Goal: Task Accomplishment & Management: Manage account settings

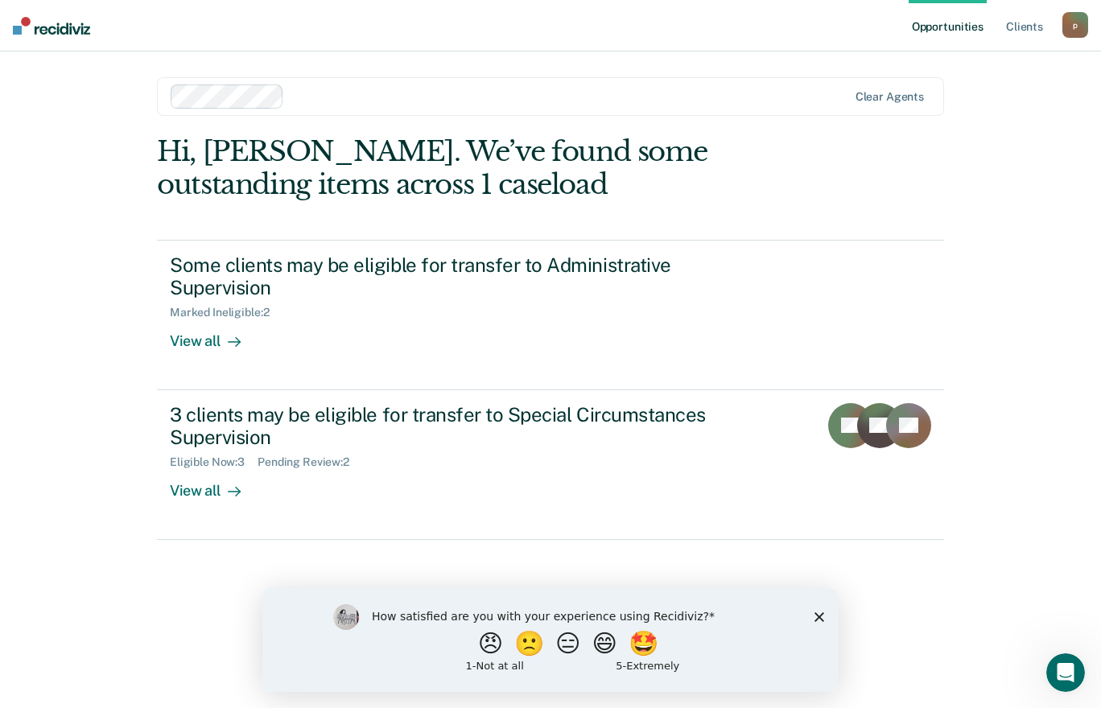
click at [819, 613] on icon "Close survey" at bounding box center [819, 616] width 10 height 10
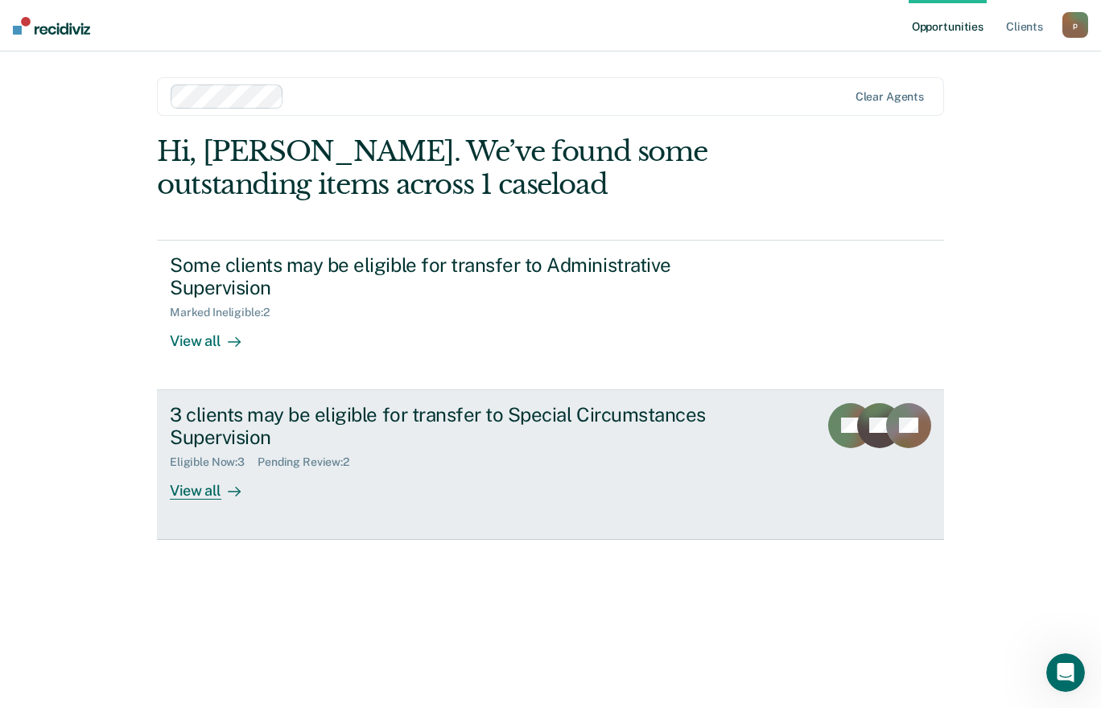
click at [186, 497] on div "View all" at bounding box center [215, 484] width 90 height 31
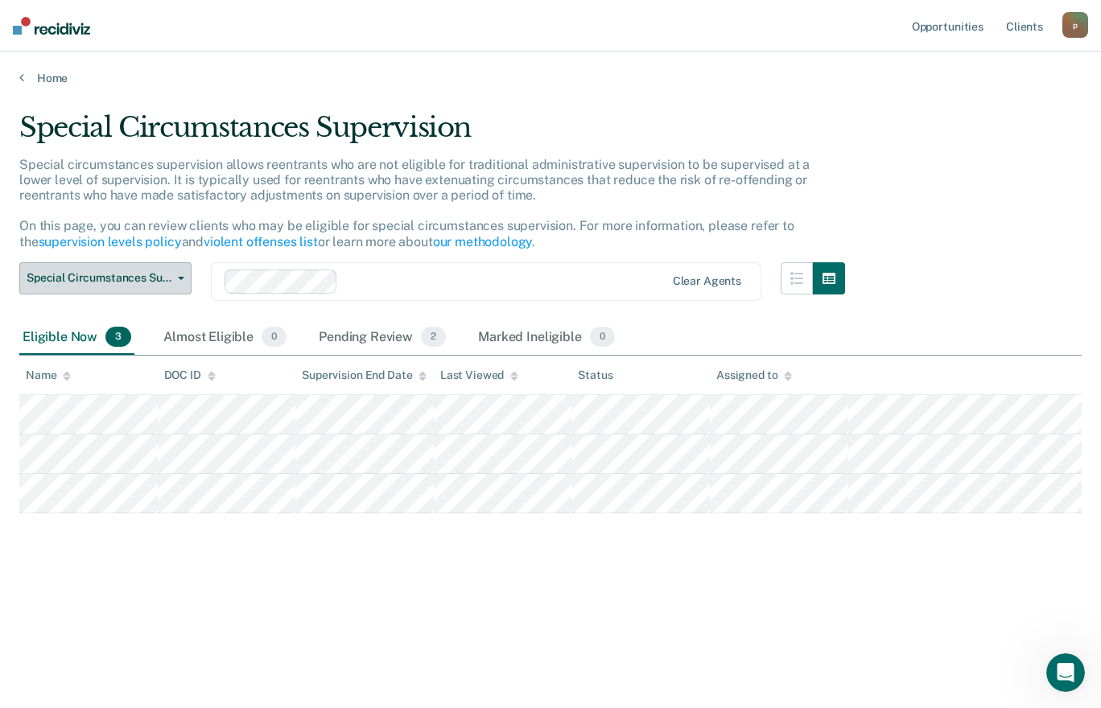
click at [119, 289] on button "Special Circumstances Supervision" at bounding box center [105, 278] width 172 height 32
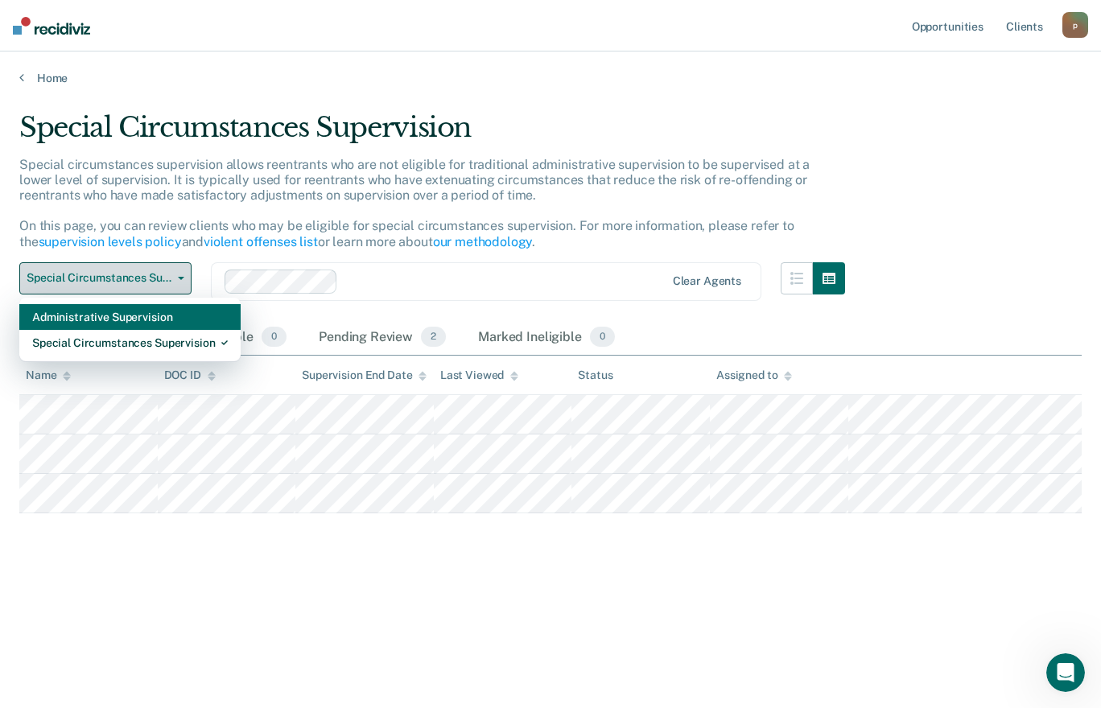
click at [54, 318] on div "Administrative Supervision" at bounding box center [130, 317] width 196 height 26
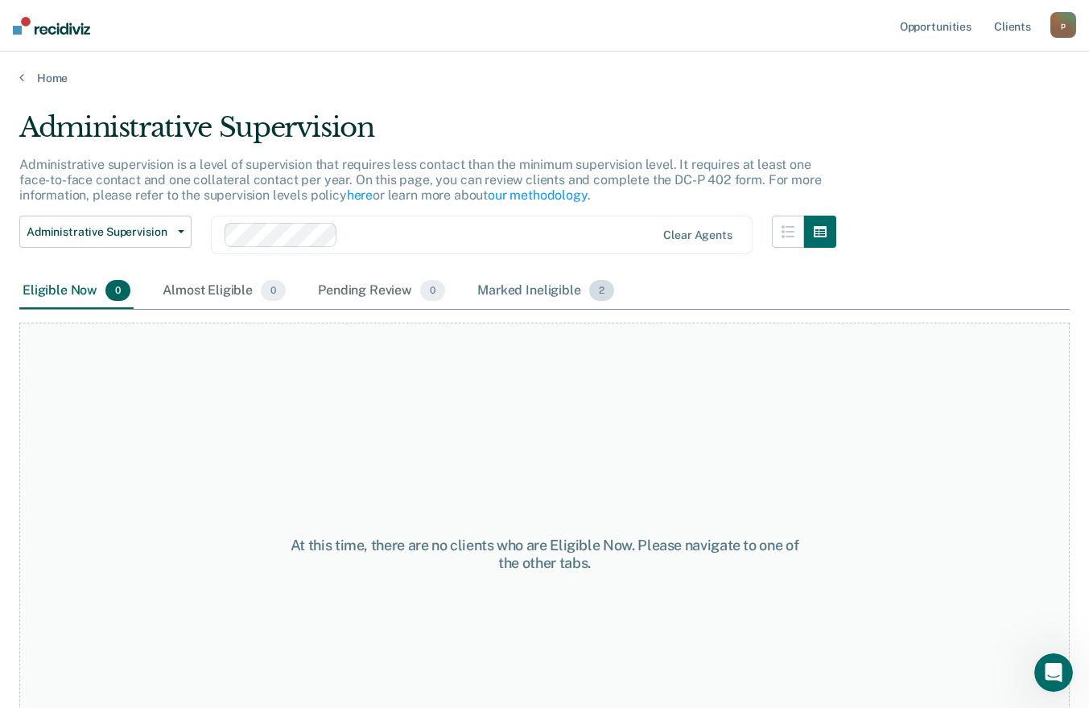
click at [503, 291] on div "Marked Ineligible 2" at bounding box center [545, 291] width 143 height 35
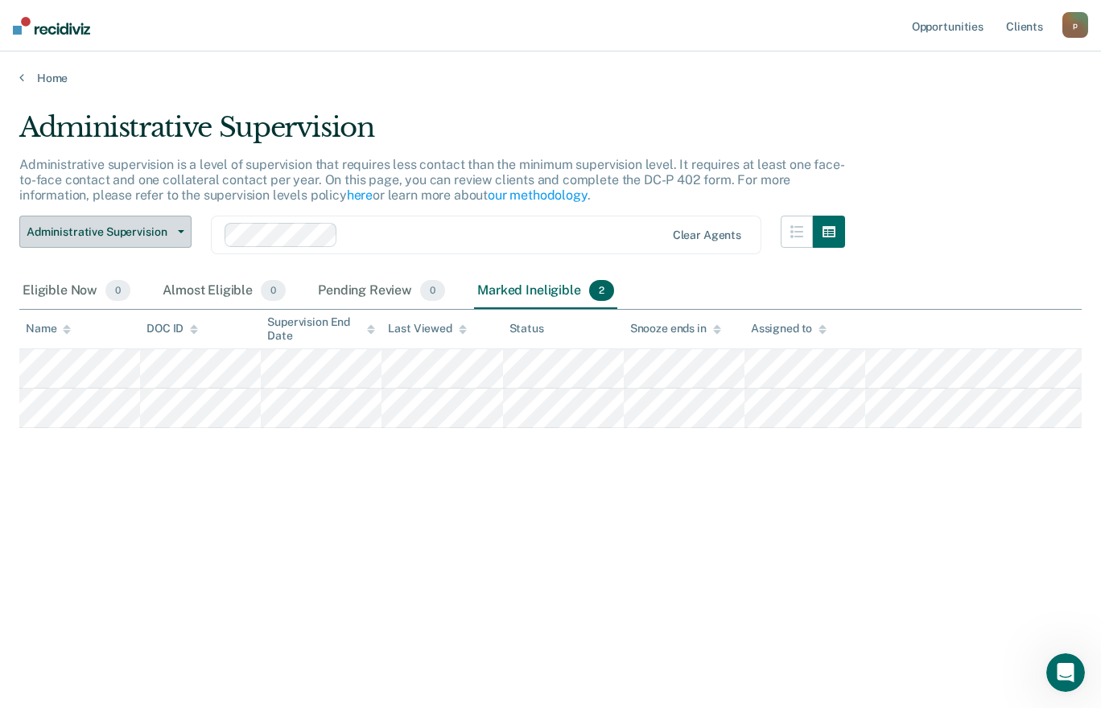
click at [181, 232] on icon "button" at bounding box center [181, 231] width 6 height 3
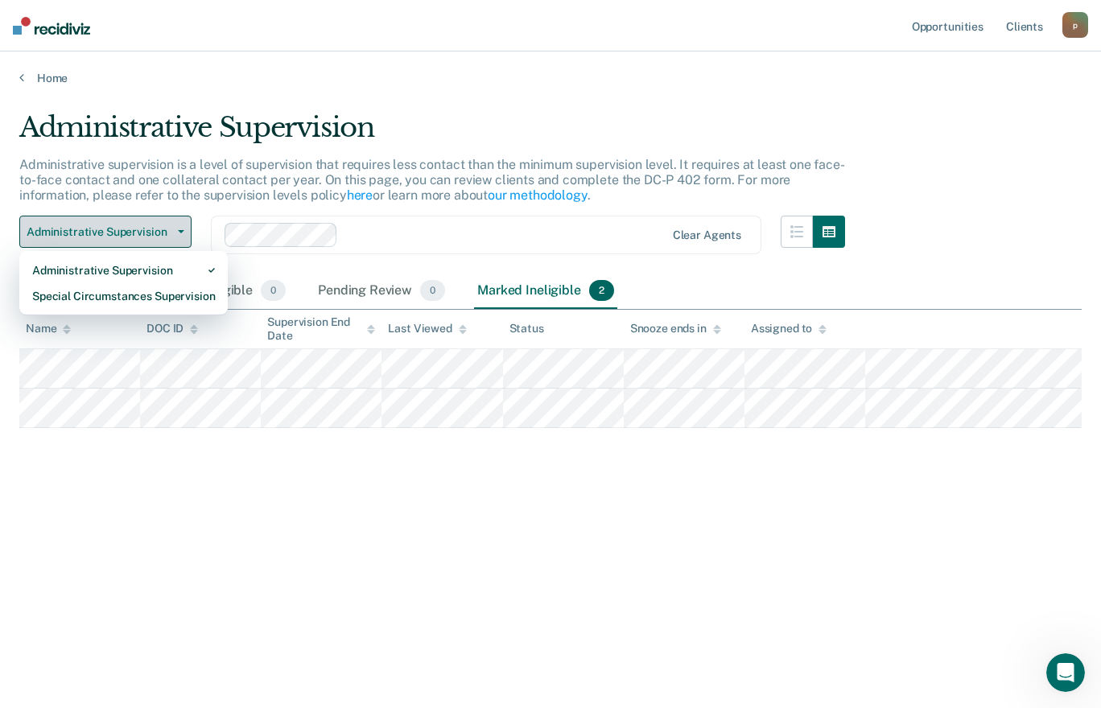
click at [61, 300] on div "Special Circumstances Supervision" at bounding box center [123, 296] width 183 height 26
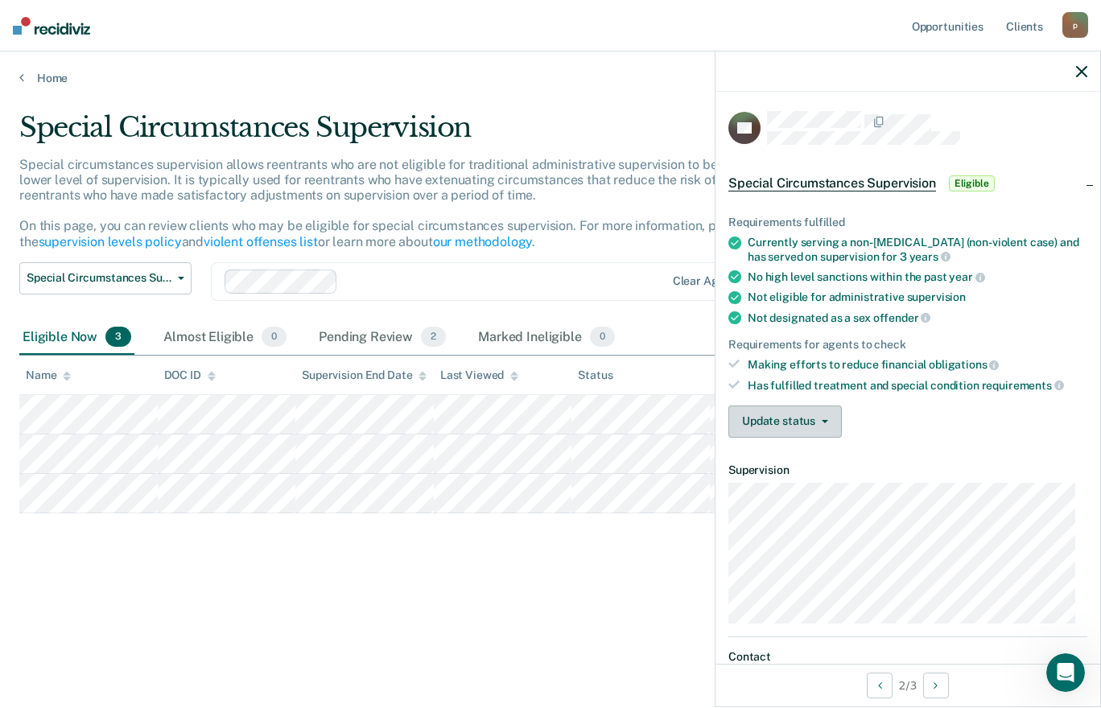
click at [761, 421] on button "Update status" at bounding box center [784, 422] width 113 height 32
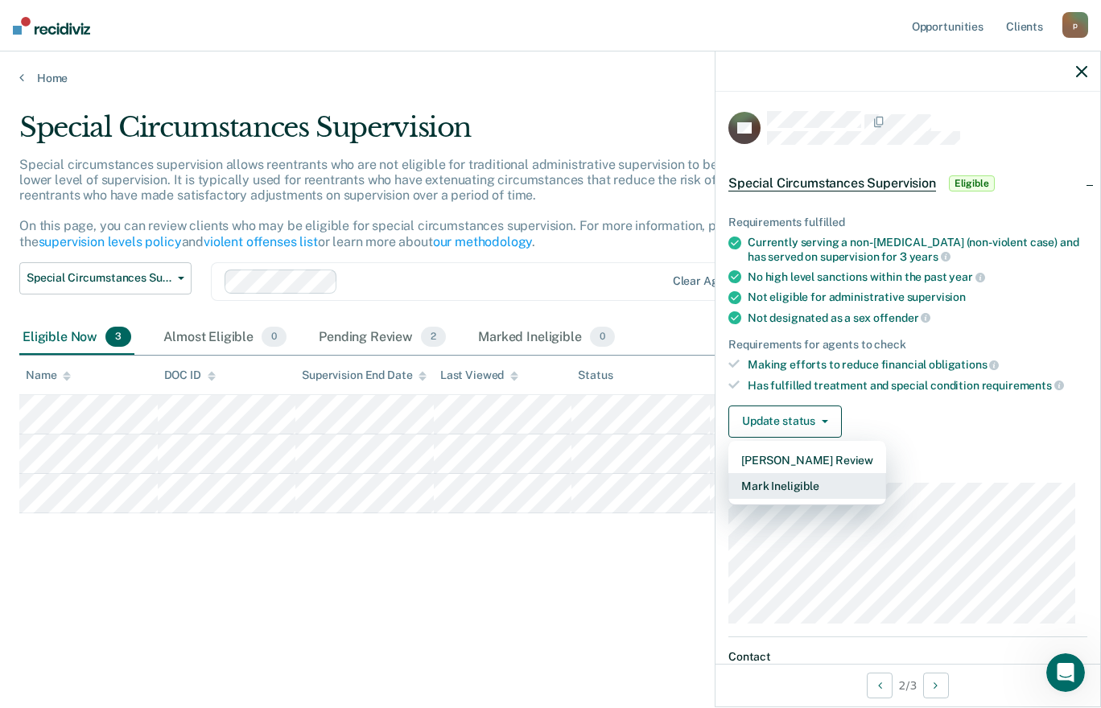
click at [753, 482] on button "Mark Ineligible" at bounding box center [807, 486] width 158 height 26
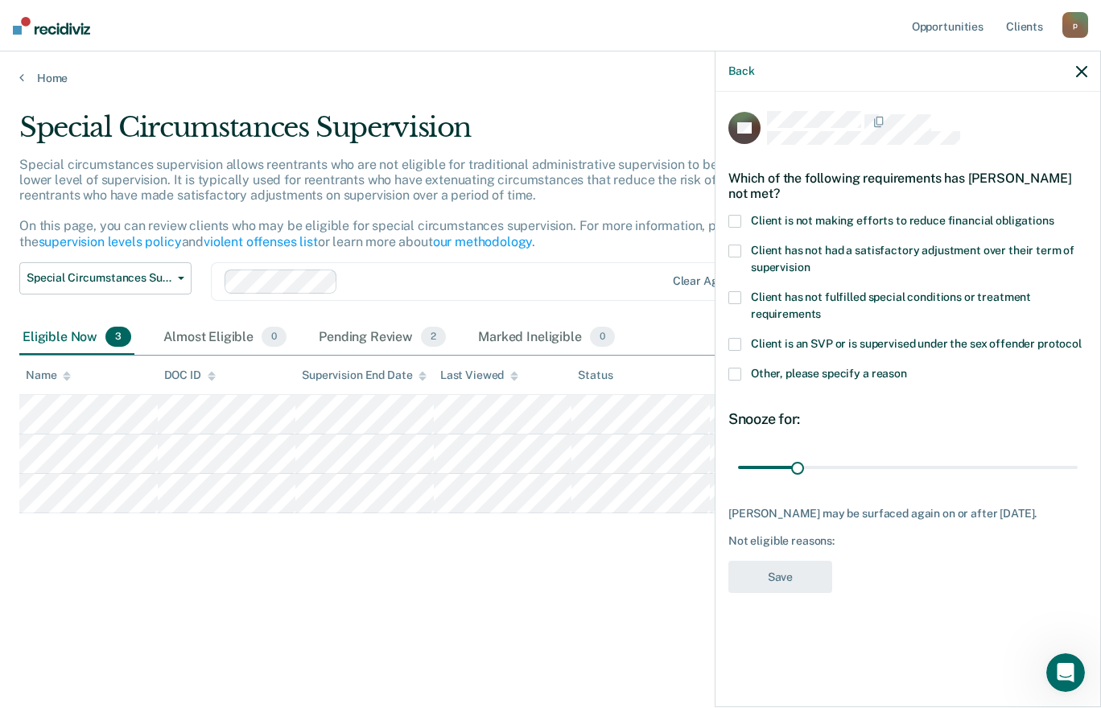
click at [739, 374] on span at bounding box center [734, 374] width 13 height 13
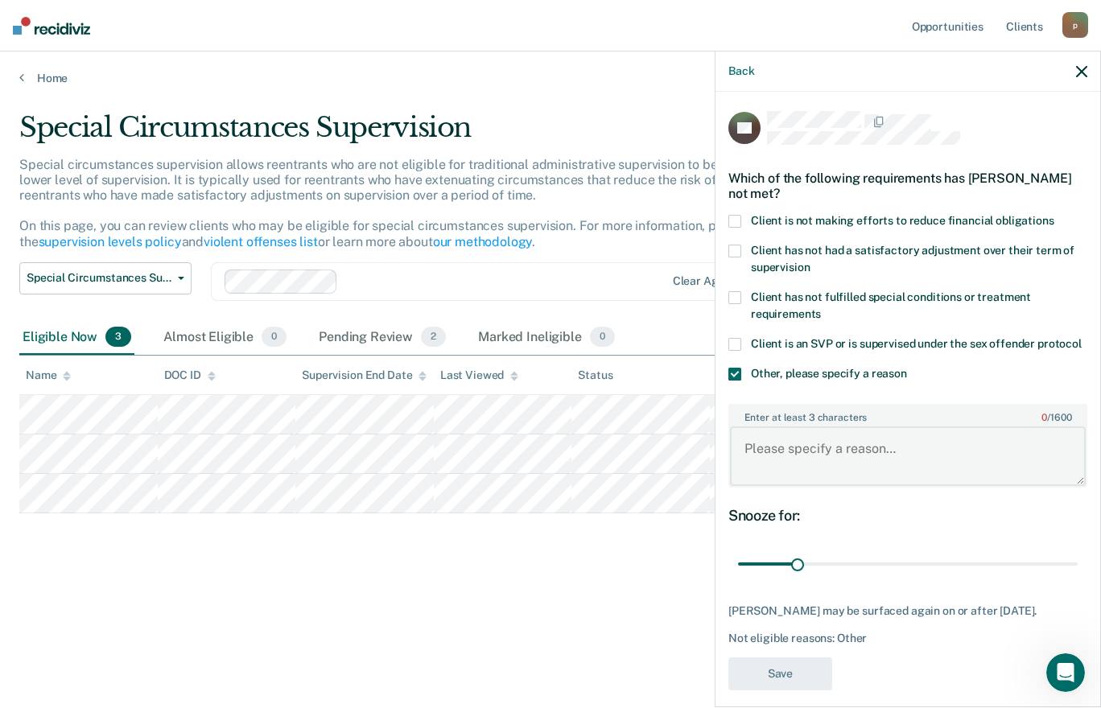
click at [756, 456] on textarea "Enter at least 3 characters 0 / 1600" at bounding box center [908, 456] width 356 height 60
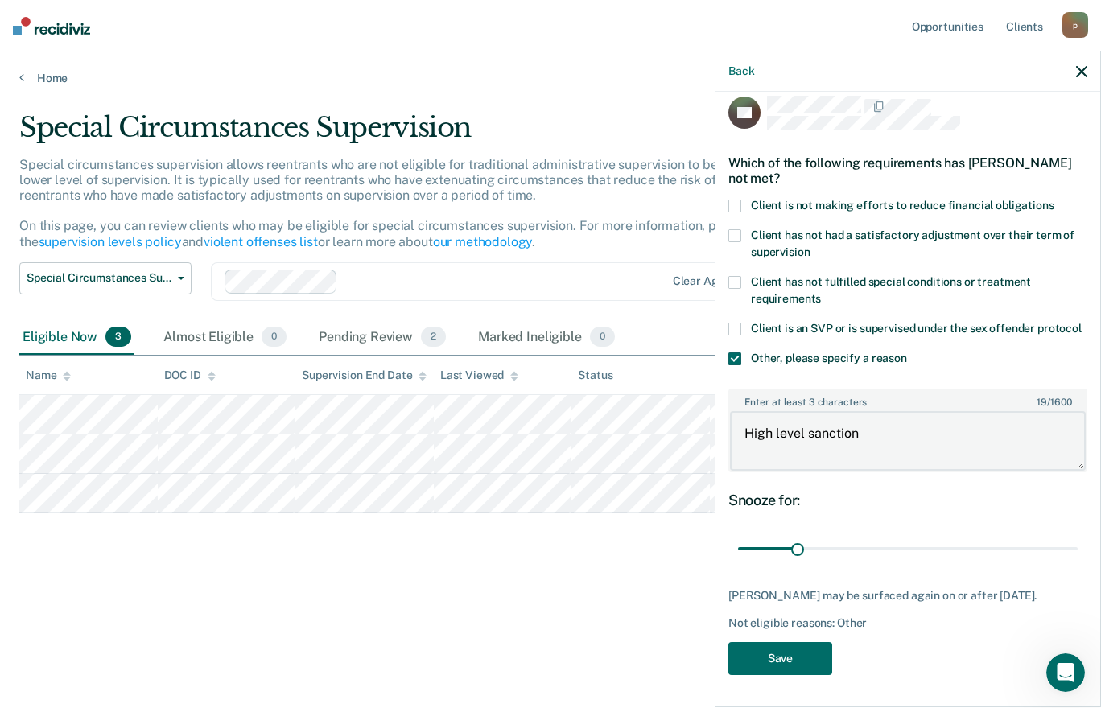
scroll to position [44, 0]
type textarea "High level sanction"
click at [764, 661] on button "Save" at bounding box center [780, 658] width 104 height 33
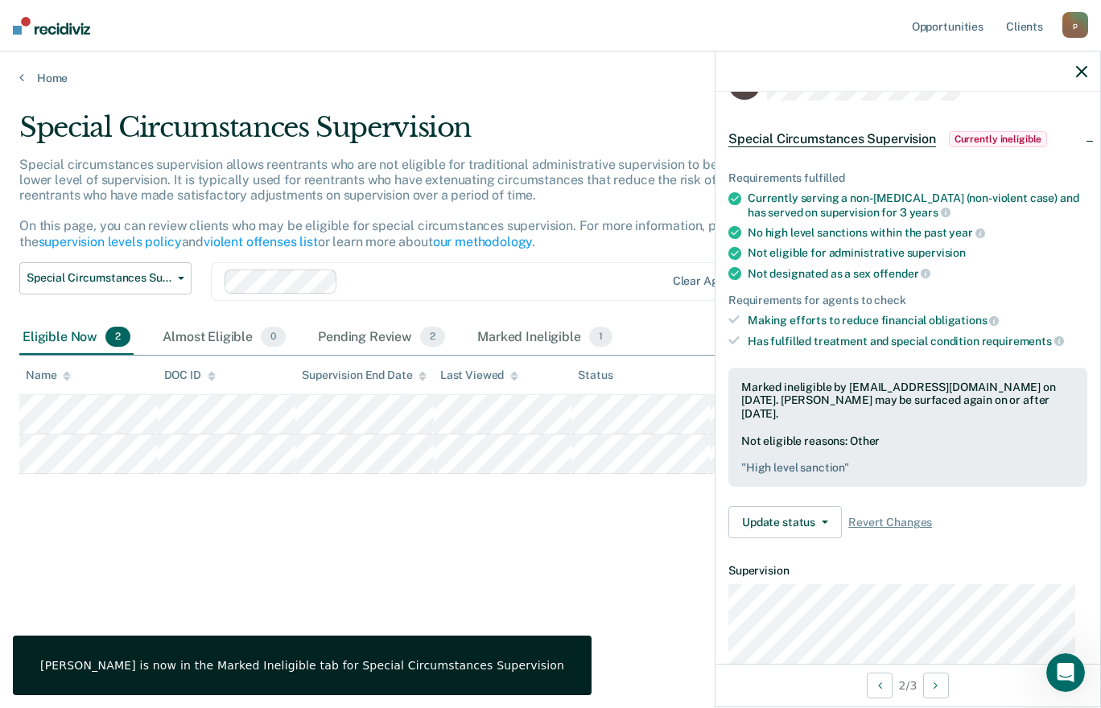
click at [1077, 66] on icon "button" at bounding box center [1081, 71] width 11 height 11
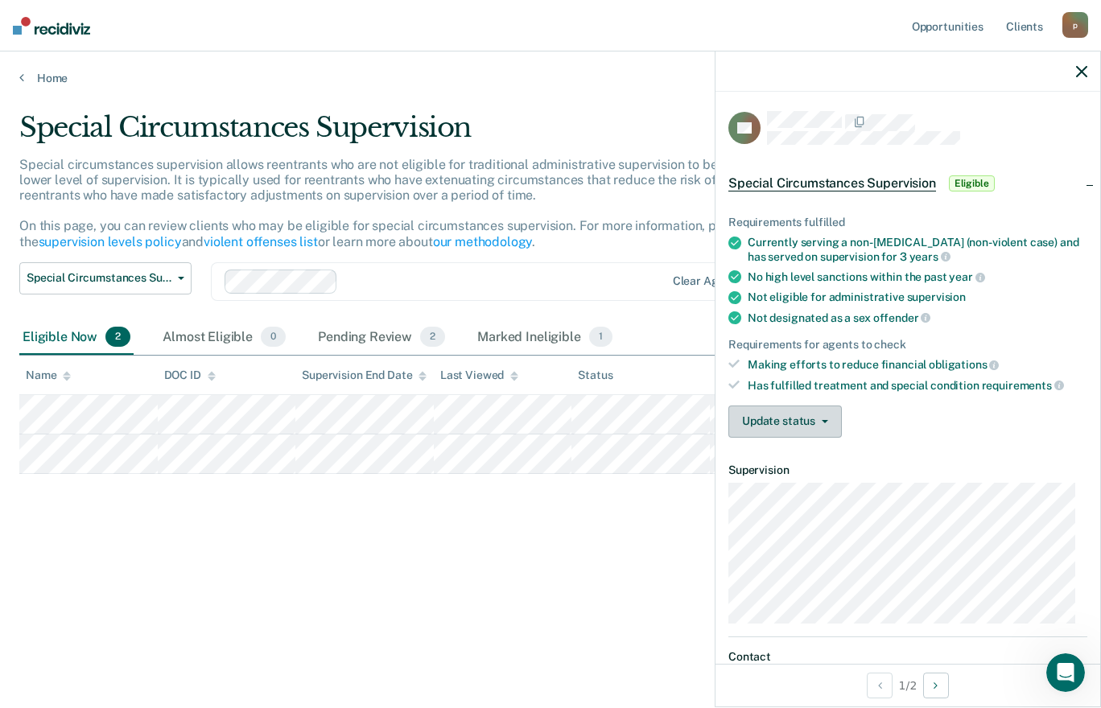
click at [752, 424] on button "Update status" at bounding box center [784, 422] width 113 height 32
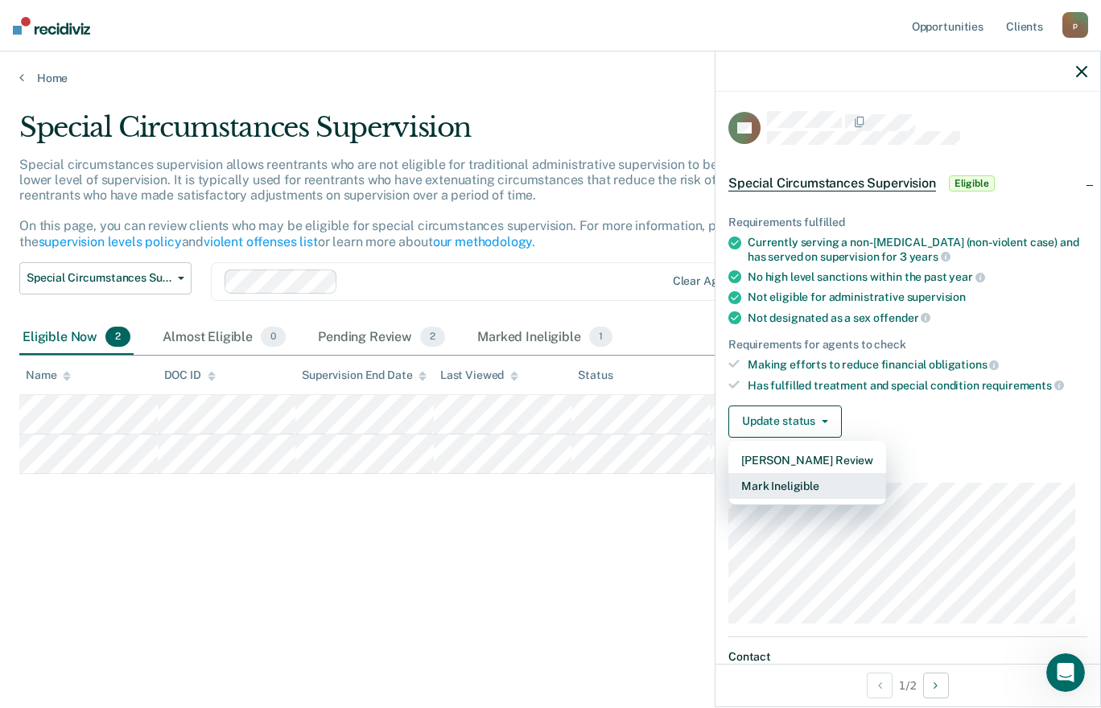
click at [764, 490] on button "Mark Ineligible" at bounding box center [807, 486] width 158 height 26
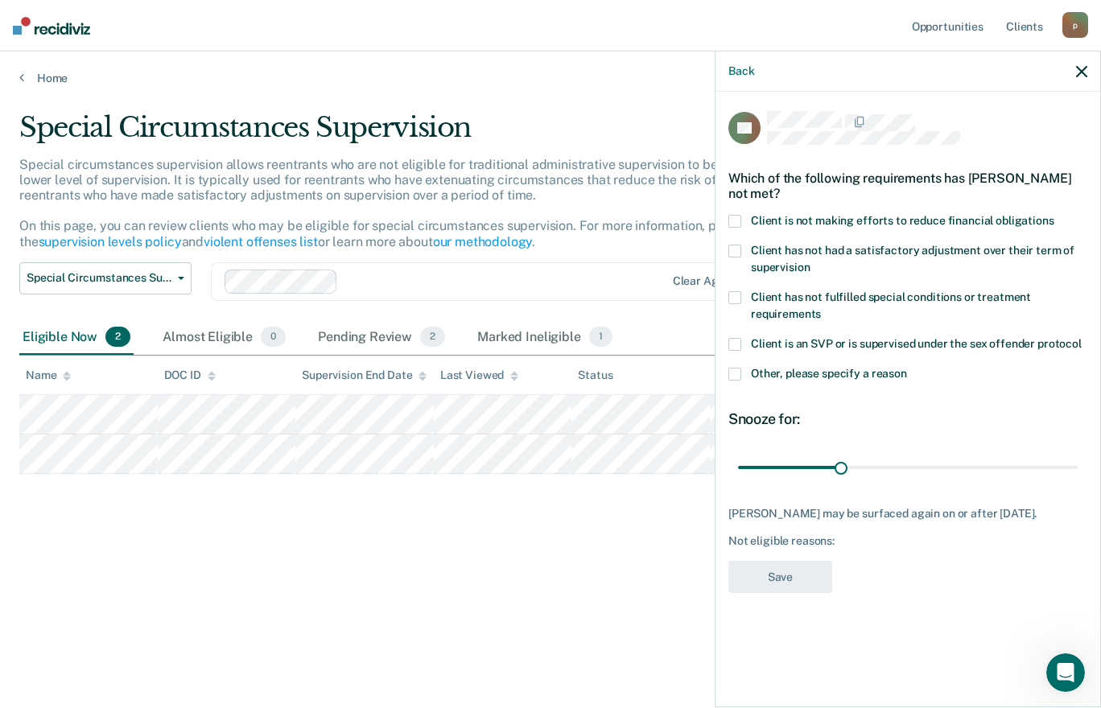
click at [739, 291] on span at bounding box center [734, 297] width 13 height 13
click at [764, 572] on button "Save" at bounding box center [780, 577] width 104 height 33
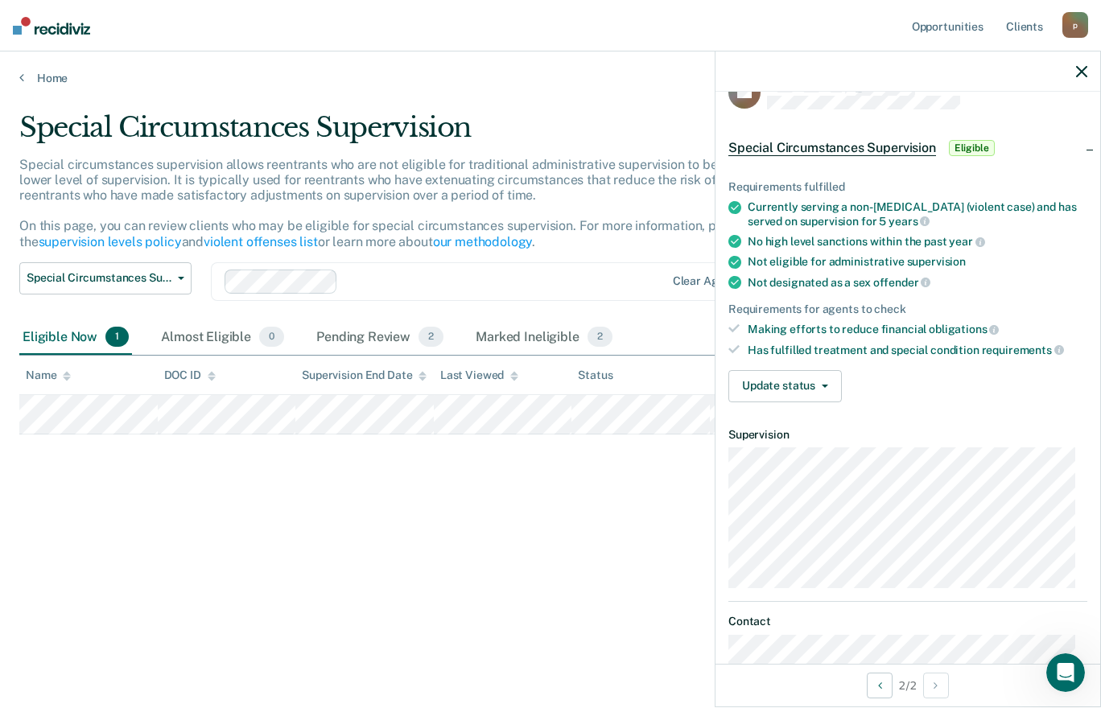
scroll to position [27, 0]
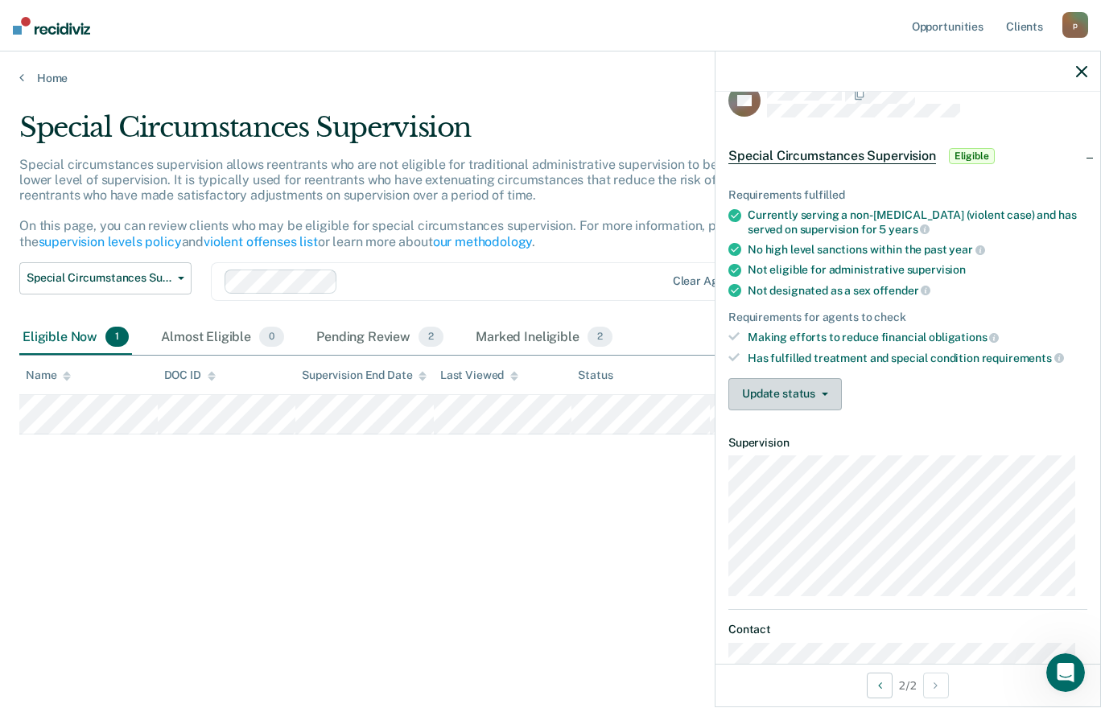
click at [757, 393] on button "Update status" at bounding box center [784, 394] width 113 height 32
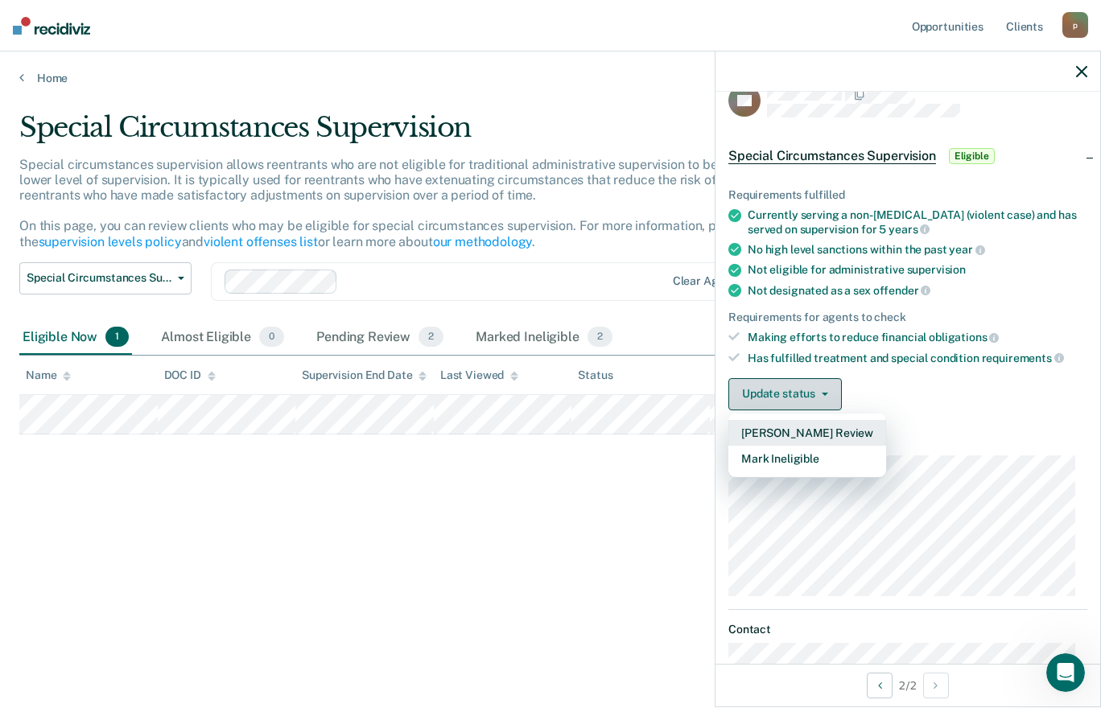
click at [757, 461] on button "Mark Ineligible" at bounding box center [807, 459] width 158 height 26
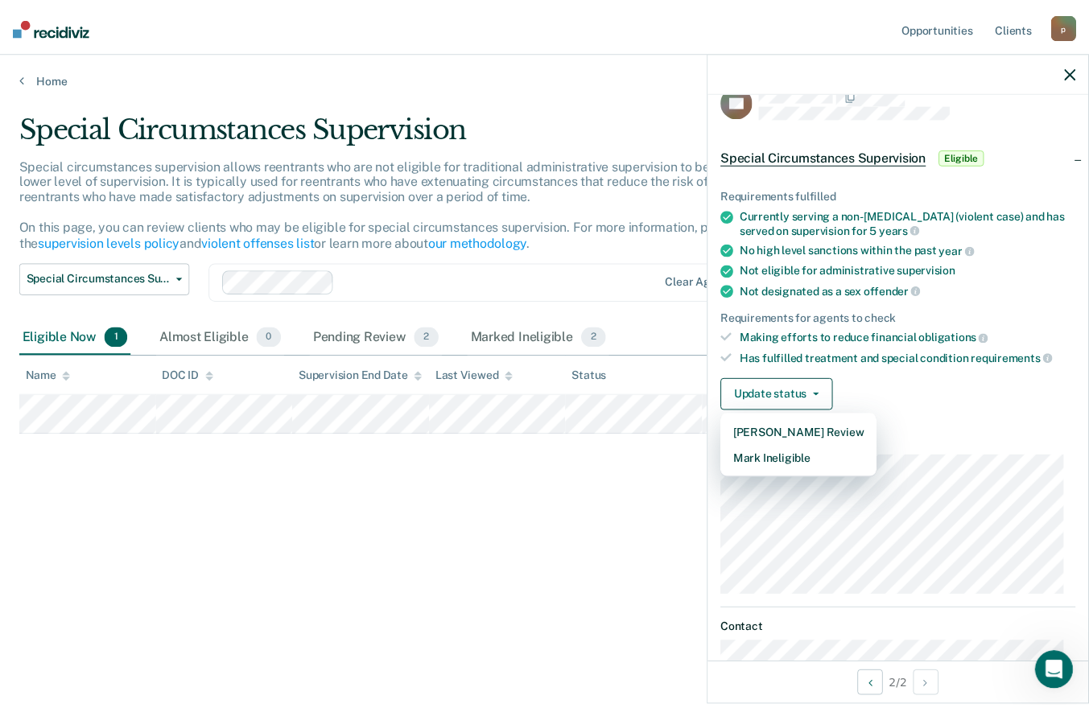
scroll to position [0, 0]
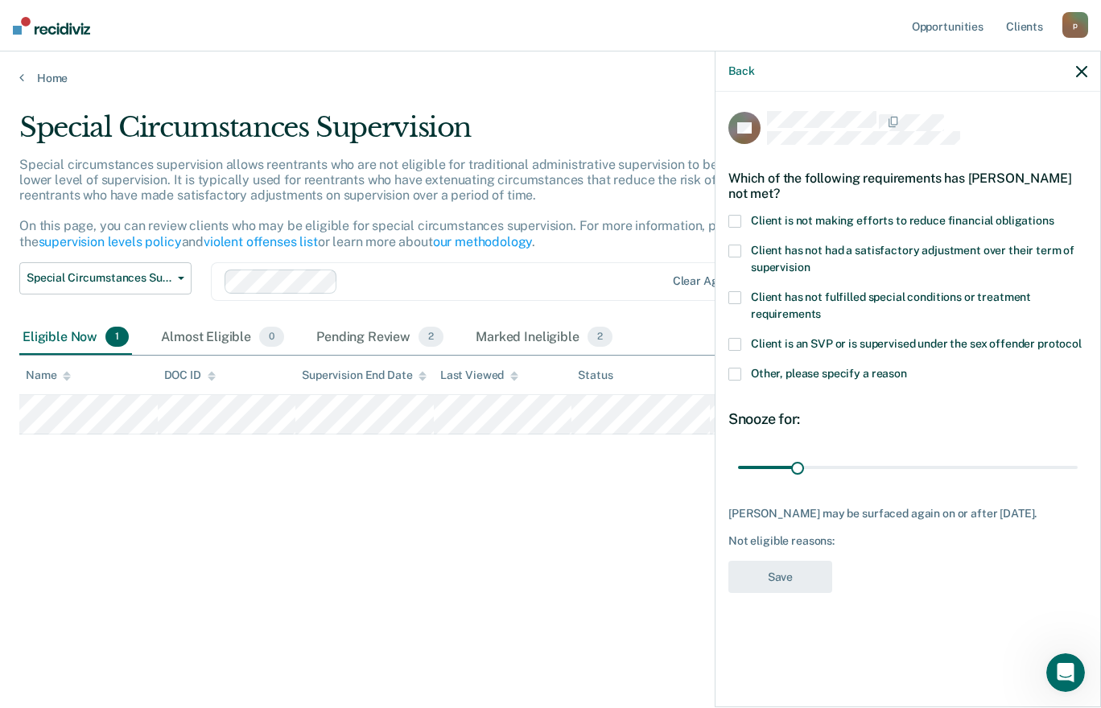
click at [751, 298] on span "Client has not fulfilled special conditions or treatment requirements" at bounding box center [891, 305] width 280 height 30
click at [769, 591] on button "Save" at bounding box center [780, 577] width 104 height 33
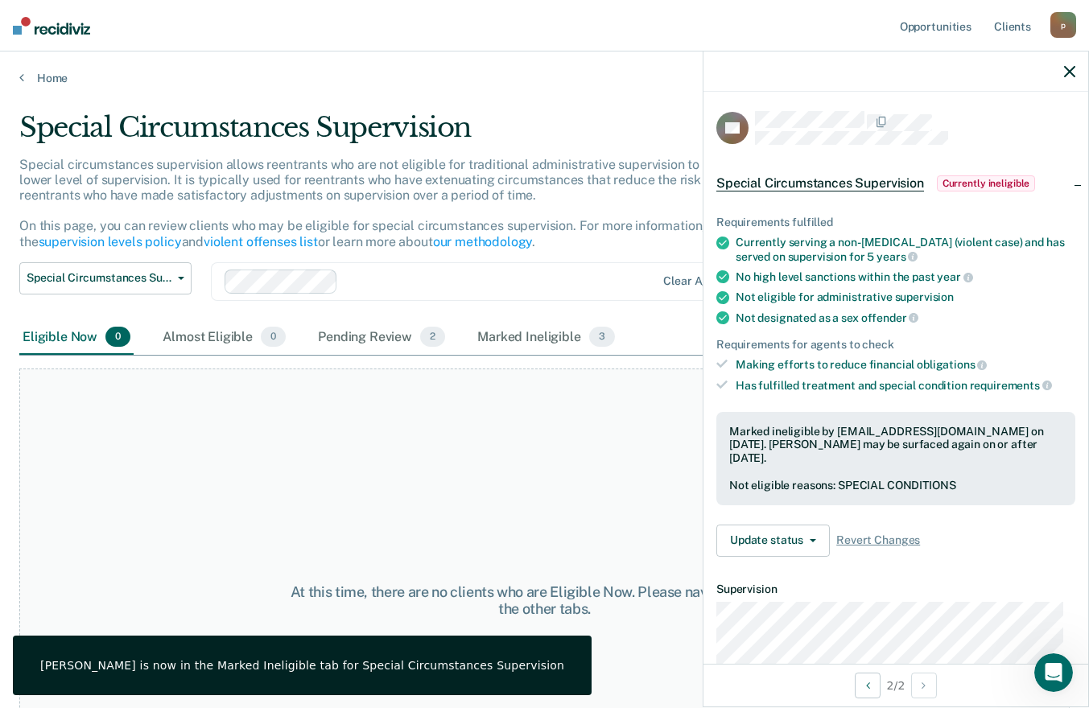
click at [1064, 65] on button "button" at bounding box center [1069, 71] width 11 height 14
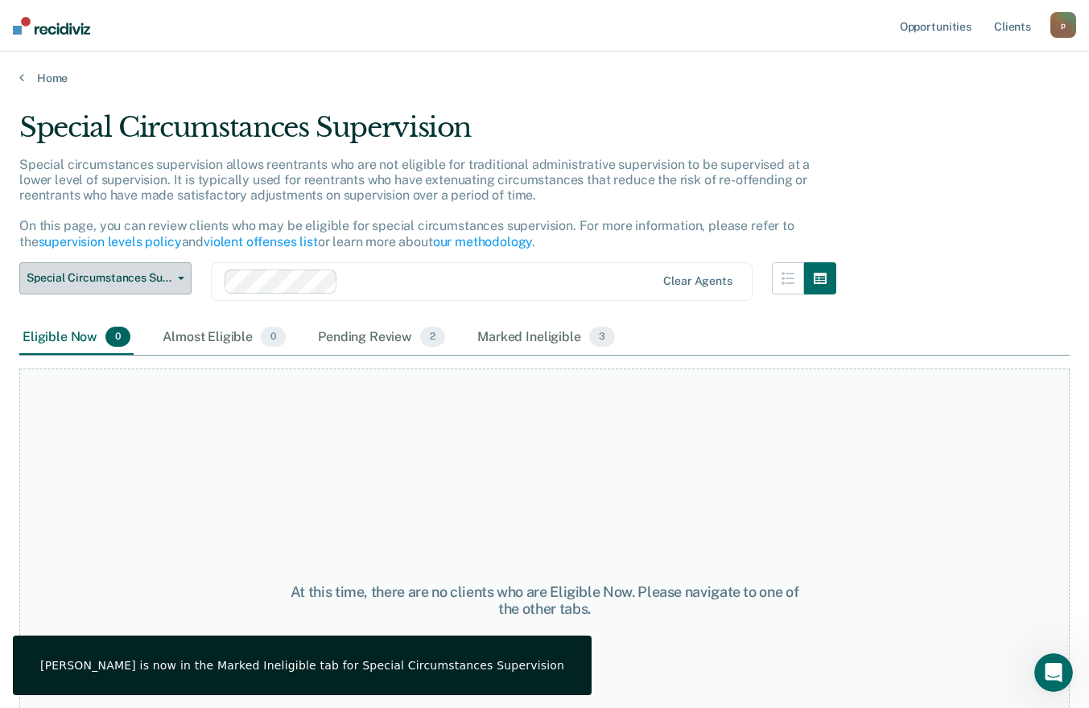
click at [68, 280] on span "Special Circumstances Supervision" at bounding box center [99, 278] width 145 height 14
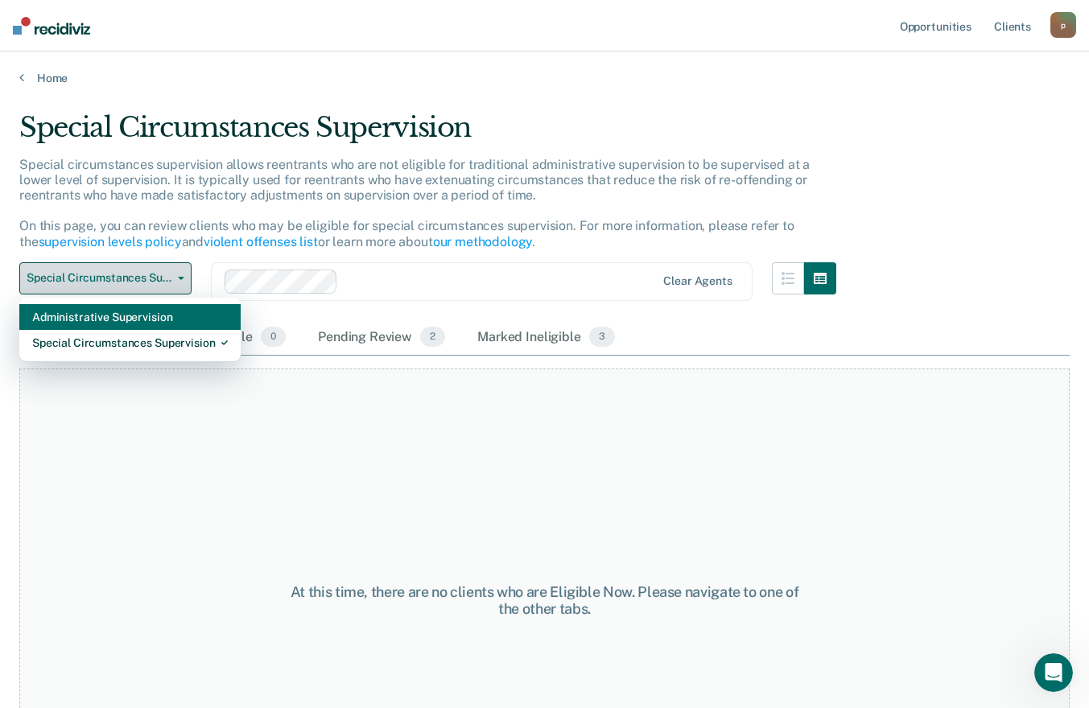
click at [66, 315] on div "Administrative Supervision" at bounding box center [130, 317] width 196 height 26
